Goal: Navigation & Orientation: Understand site structure

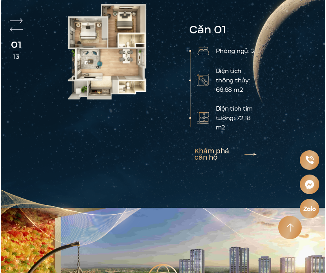
scroll to position [1527, 0]
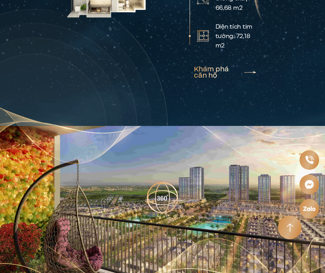
click at [159, 182] on img at bounding box center [162, 198] width 32 height 32
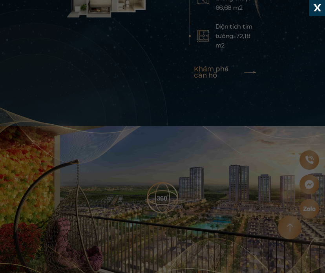
click at [317, 7] on section "Giới thiệu Vị trí Tiện ích Thông tin căn hộ Tin tức Thư viện Liên hệ vi en Đăng…" at bounding box center [162, 1] width 325 height 22
click at [317, 5] on div at bounding box center [315, 4] width 8 height 6
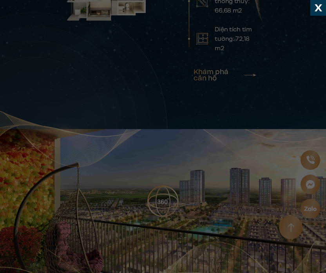
click at [317, 5] on div "Giới thiệu Vị trí Tiện ích Thông tin căn hộ Tin tức Thư viện Liên hệ vi en" at bounding box center [163, 126] width 326 height 273
click at [191, 257] on div "Giới thiệu Vị trí Tiện ích Thông tin căn hộ Tin tức Thư viện Liên hệ vi en" at bounding box center [163, 126] width 326 height 273
click at [315, 4] on div "Giới thiệu Vị trí Tiện ích Thông tin căn hộ Tin tức Thư viện Liên hệ vi en" at bounding box center [163, 126] width 326 height 273
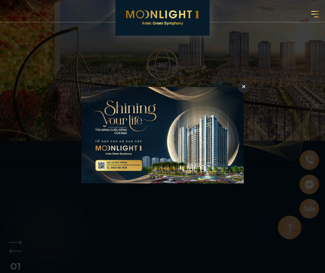
click at [243, 88] on icon at bounding box center [244, 86] width 4 height 5
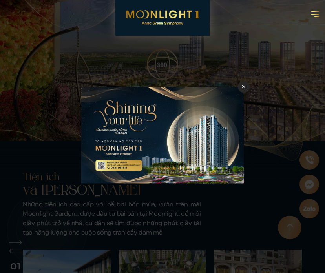
click at [243, 87] on icon at bounding box center [244, 87] width 4 height 4
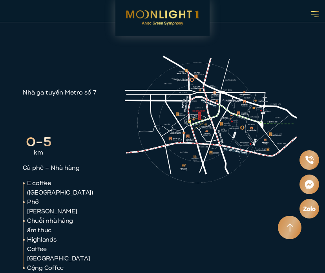
scroll to position [891, 0]
